Goal: Task Accomplishment & Management: Manage account settings

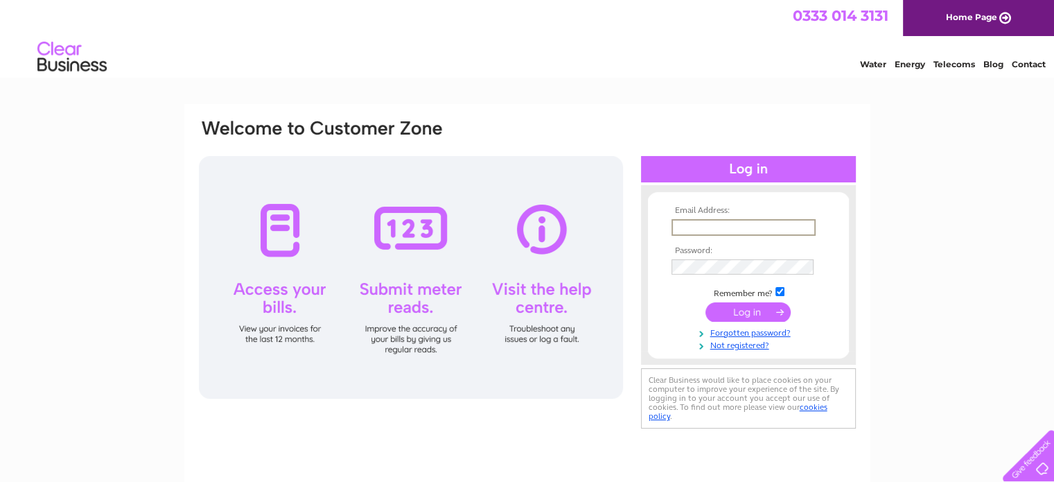
click at [770, 228] on input "text" at bounding box center [744, 227] width 144 height 17
type input "Finance@ovoenergy.com"
click at [735, 311] on input "submit" at bounding box center [748, 310] width 85 height 19
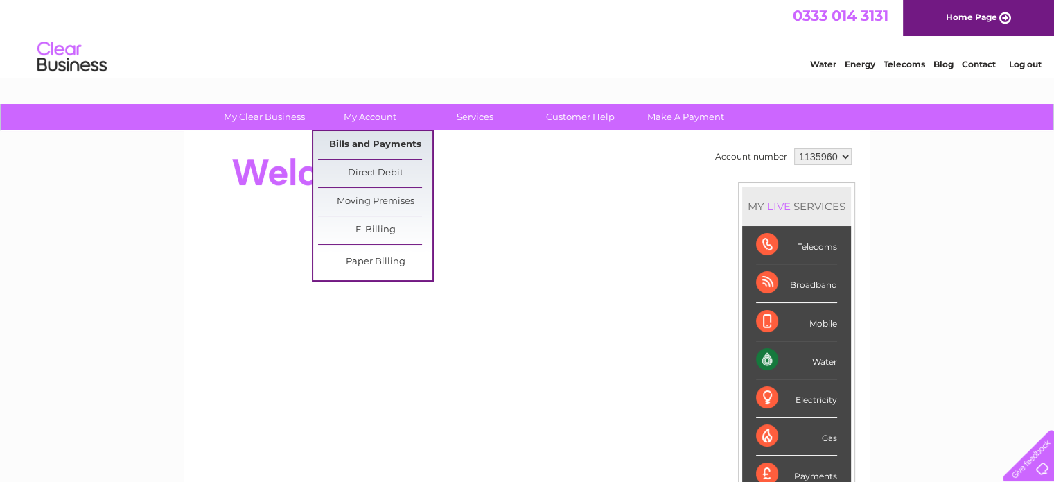
click at [387, 141] on link "Bills and Payments" at bounding box center [375, 145] width 114 height 28
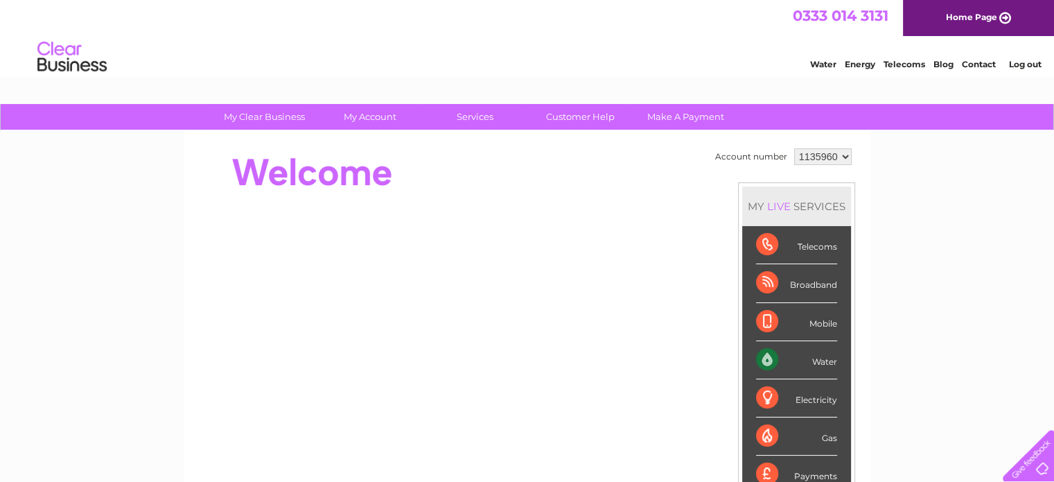
scroll to position [347, 0]
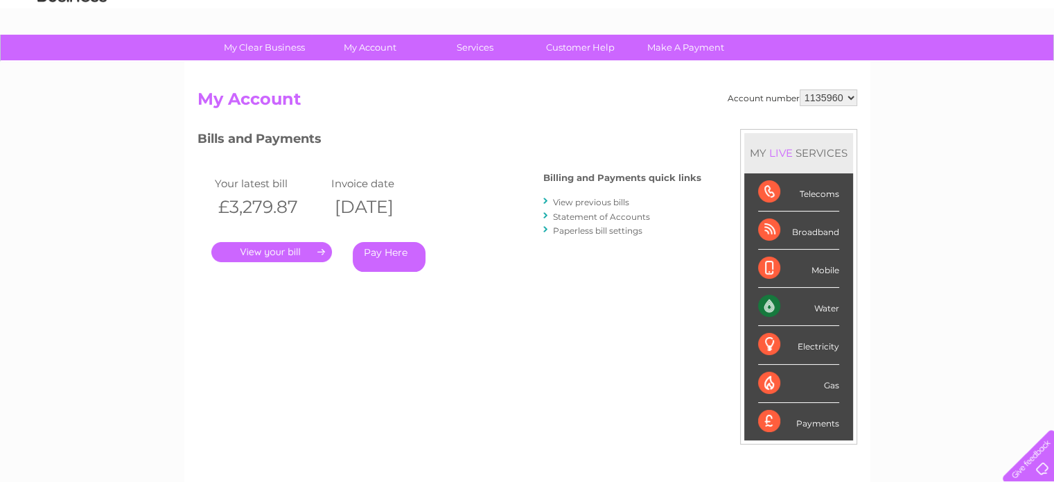
scroll to position [139, 0]
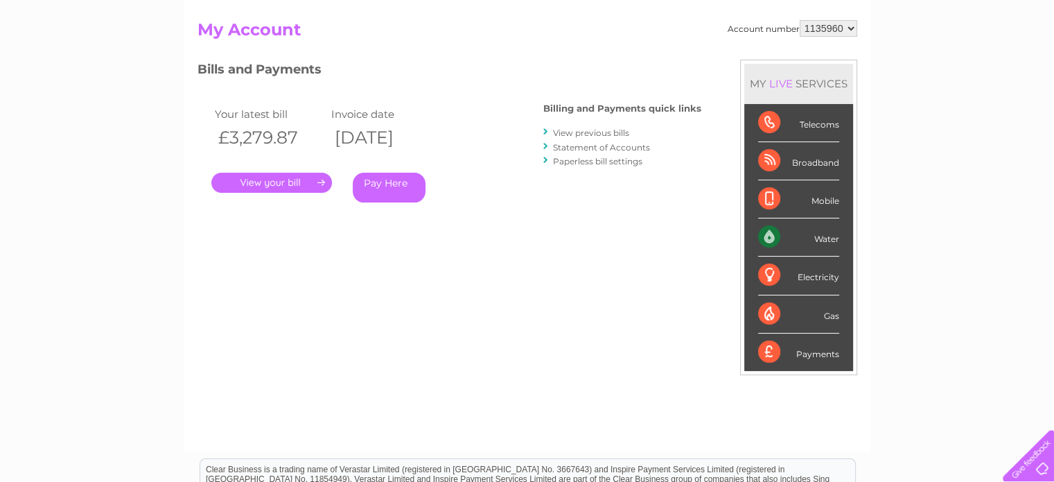
click at [261, 177] on link "." at bounding box center [271, 183] width 121 height 20
